Goal: Transaction & Acquisition: Purchase product/service

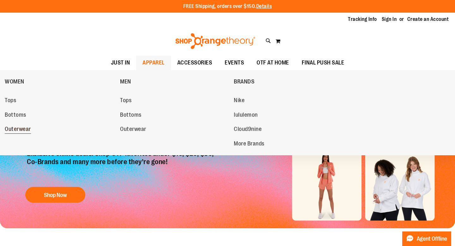
click at [29, 133] on span "Outerwear" at bounding box center [18, 130] width 26 height 8
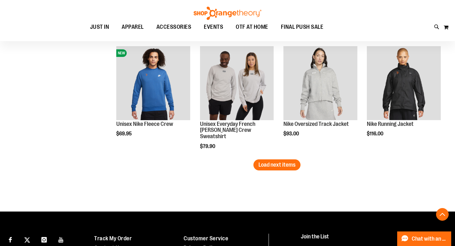
scroll to position [1035, 0]
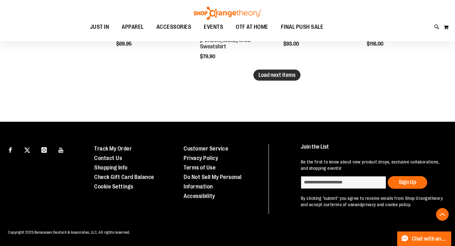
click at [271, 72] on span "Load next items" at bounding box center [277, 75] width 37 height 6
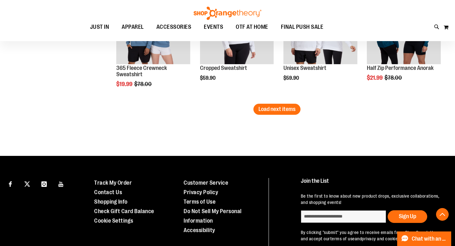
scroll to position [1356, 0]
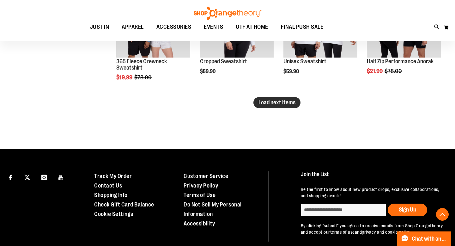
click at [268, 104] on span "Load next items" at bounding box center [277, 102] width 37 height 6
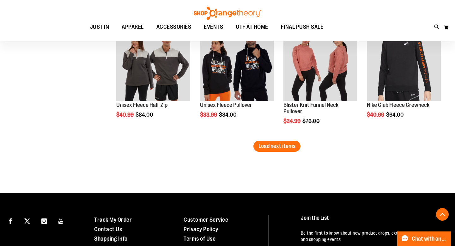
scroll to position [1650, 0]
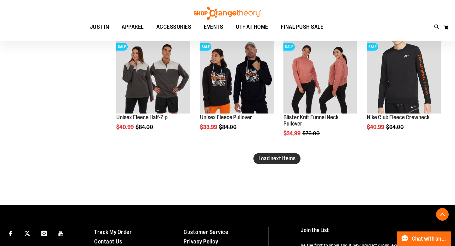
click at [273, 161] on span "Load next items" at bounding box center [277, 158] width 37 height 6
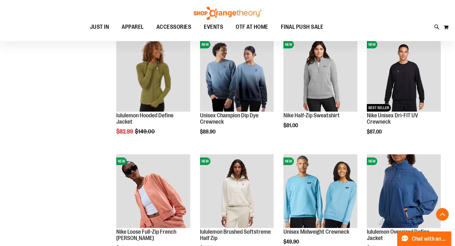
scroll to position [718, 0]
